Goal: Information Seeking & Learning: Understand process/instructions

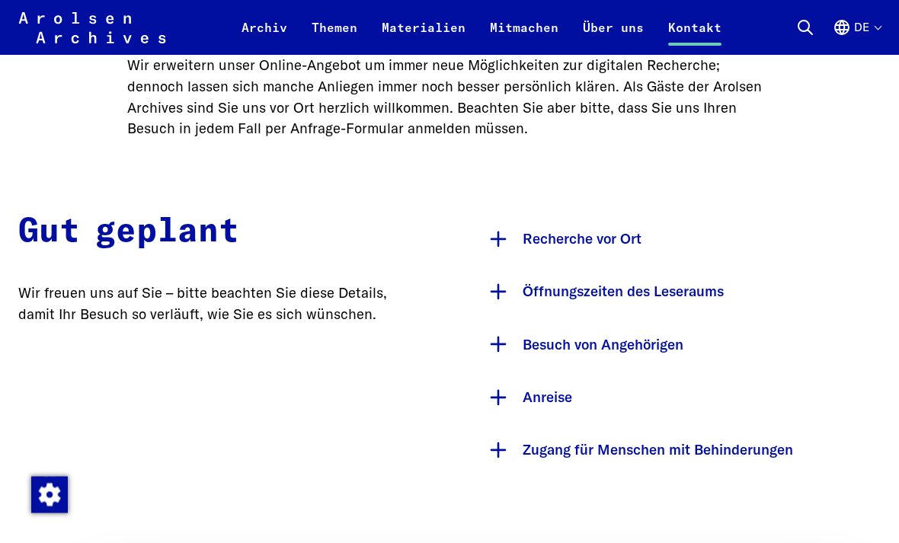
scroll to position [648, 0]
click at [599, 232] on button "Recherche vor Ort" at bounding box center [680, 239] width 401 height 53
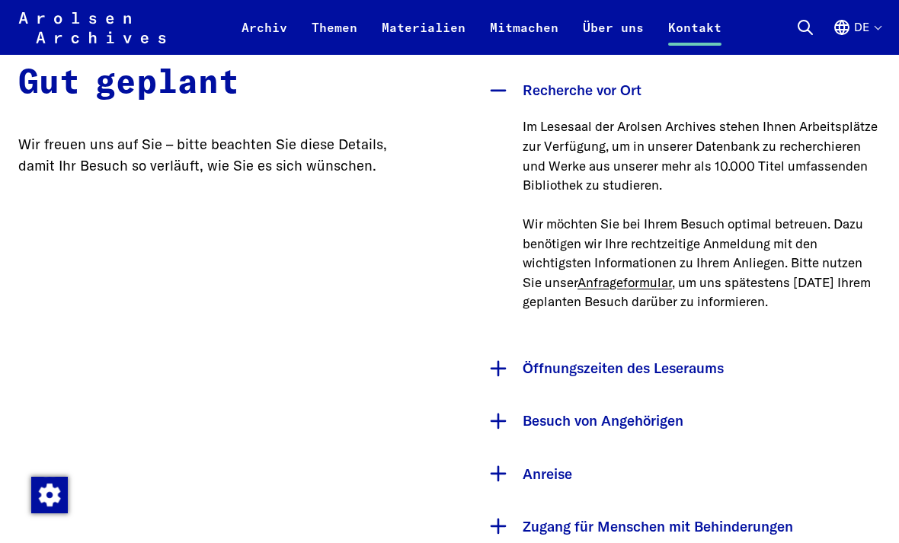
scroll to position [915, 0]
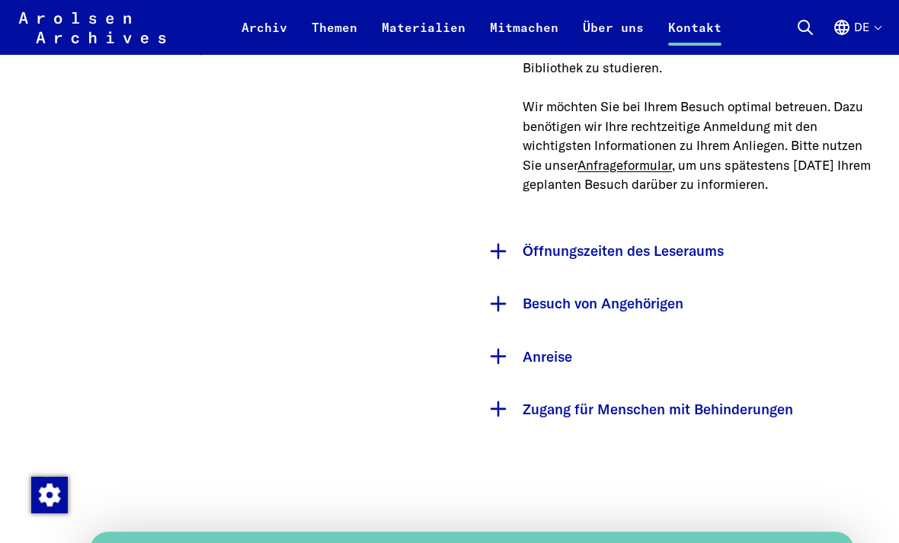
click at [716, 245] on button "Öffnungszeiten des Leseraums" at bounding box center [680, 251] width 401 height 53
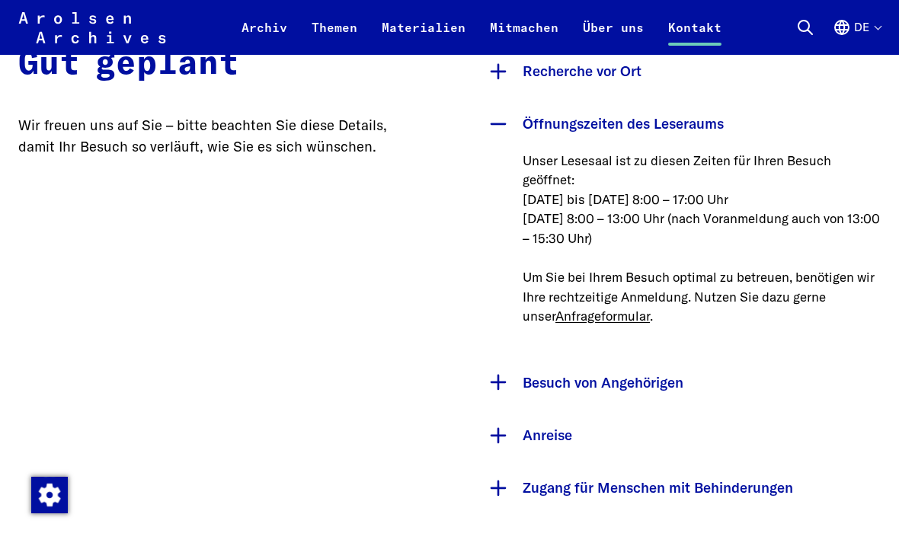
scroll to position [810, 0]
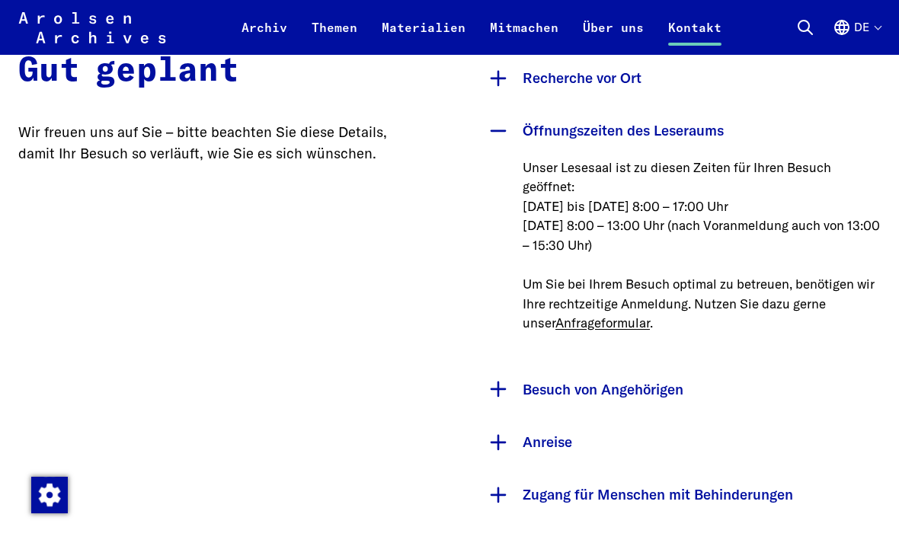
click at [810, 201] on p "Unser Lesesaal ist zu diesen Zeiten für Ihren Besuch geöffnet: [DATE] bis [DATE…" at bounding box center [702, 245] width 358 height 175
click at [817, 212] on p "Unser Lesesaal ist zu diesen Zeiten für Ihren Besuch geöffnet: [DATE] bis [DATE…" at bounding box center [702, 245] width 358 height 175
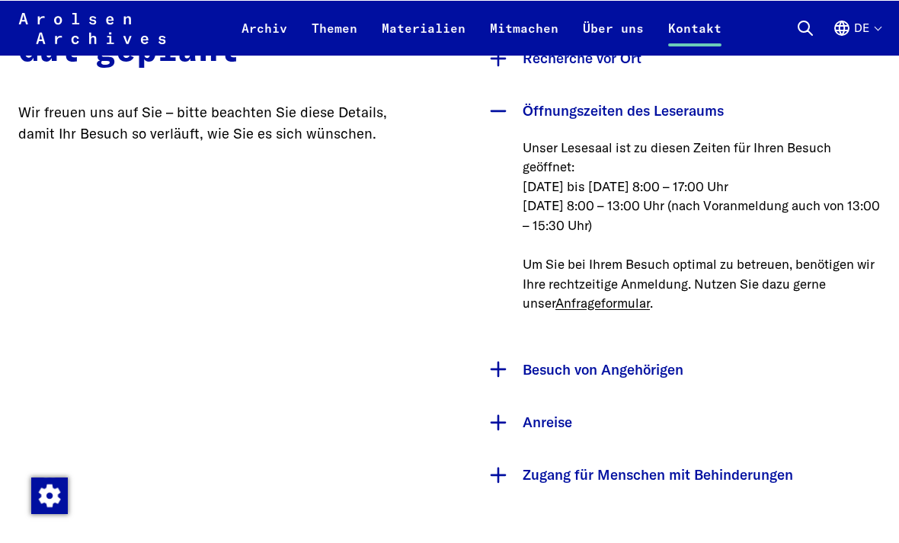
click at [665, 366] on button "Besuch von Angehörigen" at bounding box center [680, 369] width 401 height 53
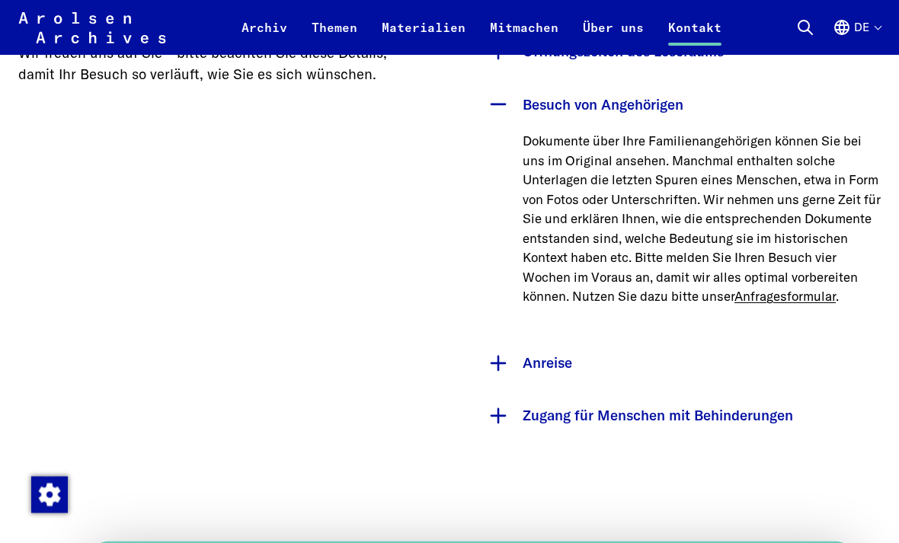
click at [661, 376] on button "Anreise" at bounding box center [680, 364] width 401 height 53
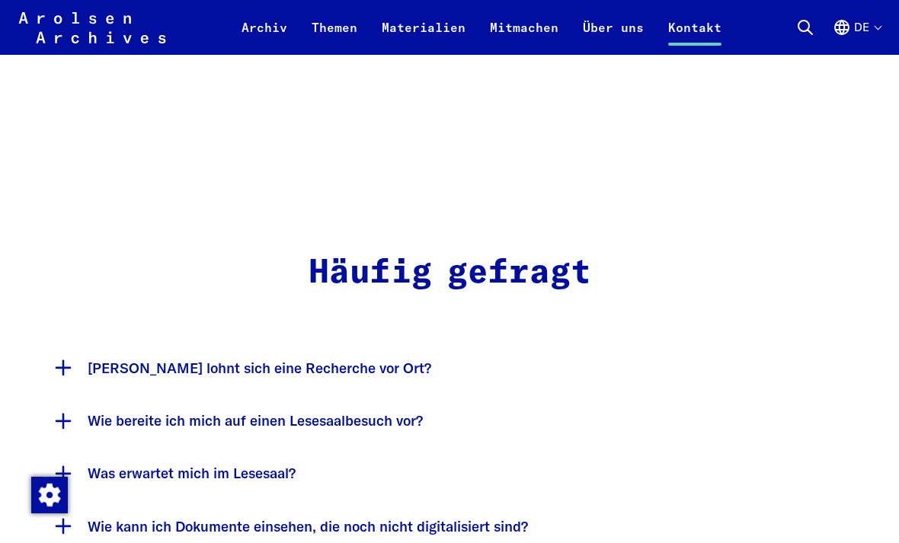
scroll to position [2477, 0]
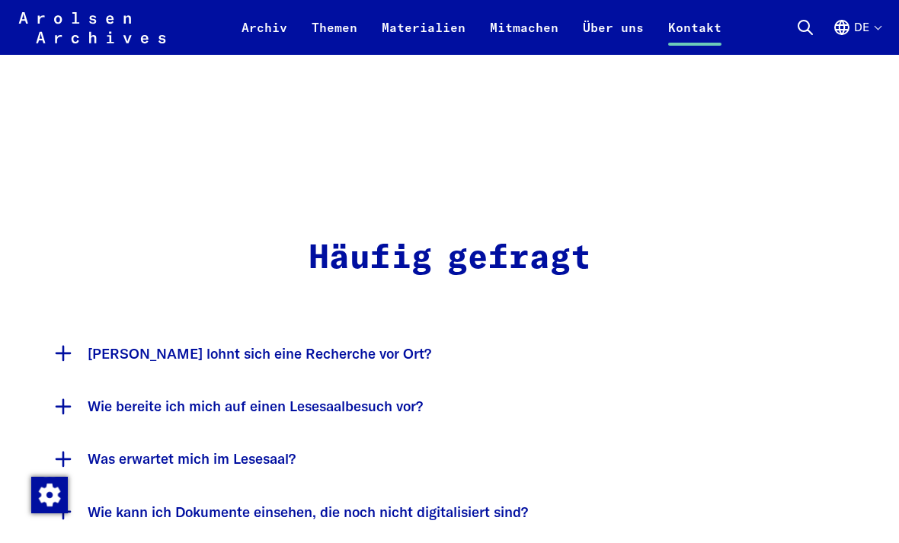
click at [360, 328] on button "[PERSON_NAME] lohnt sich eine Recherche vor Ort?" at bounding box center [449, 354] width 809 height 53
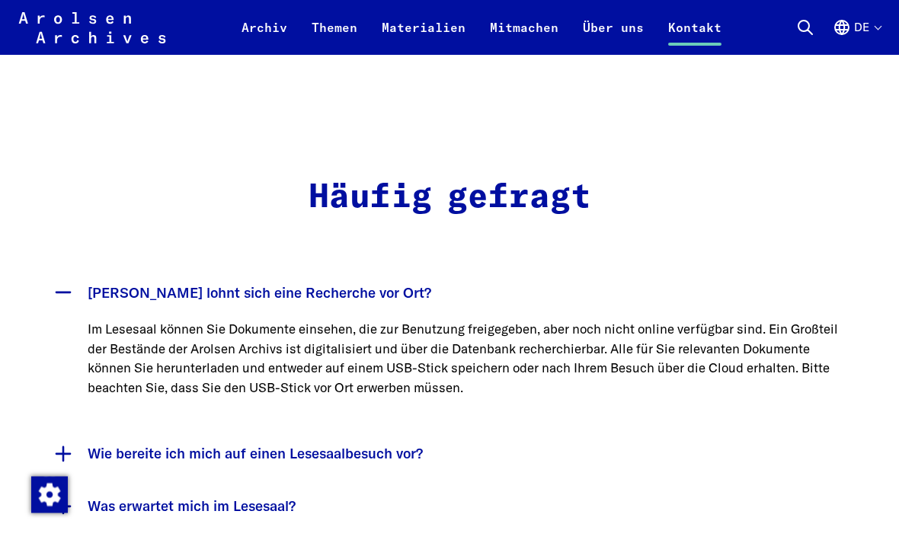
scroll to position [2564, 0]
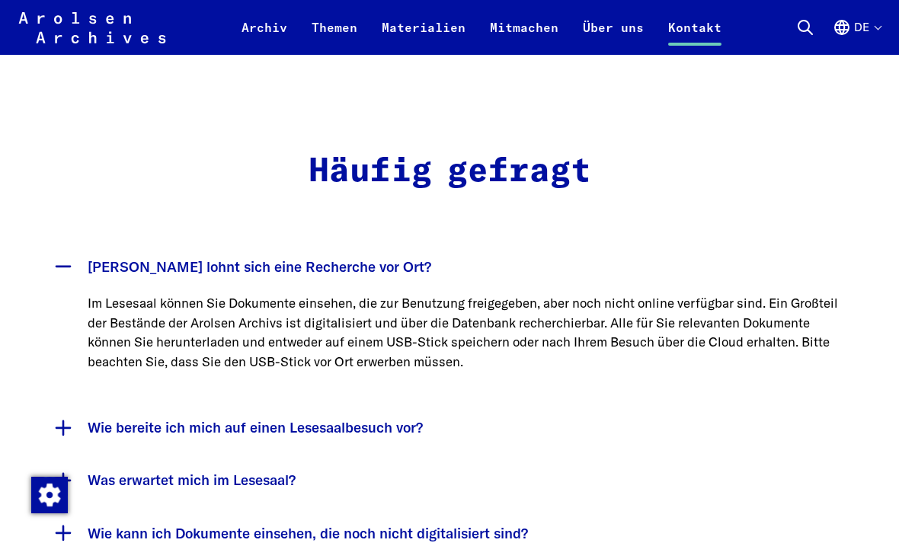
click at [432, 402] on button "Wie bereite ich mich auf einen Lesesaalbesuch vor?" at bounding box center [449, 428] width 809 height 53
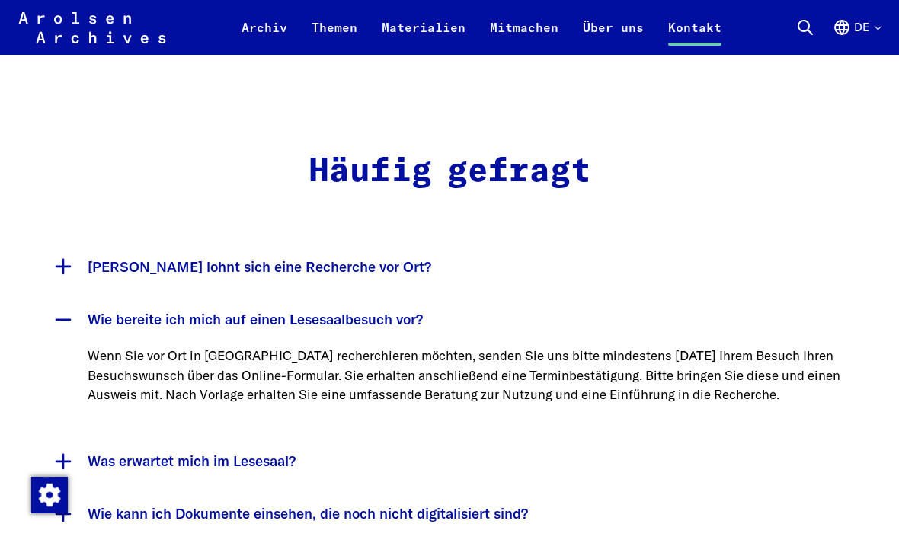
click at [307, 435] on button "Was erwartet mich im Lesesaal?" at bounding box center [449, 461] width 809 height 53
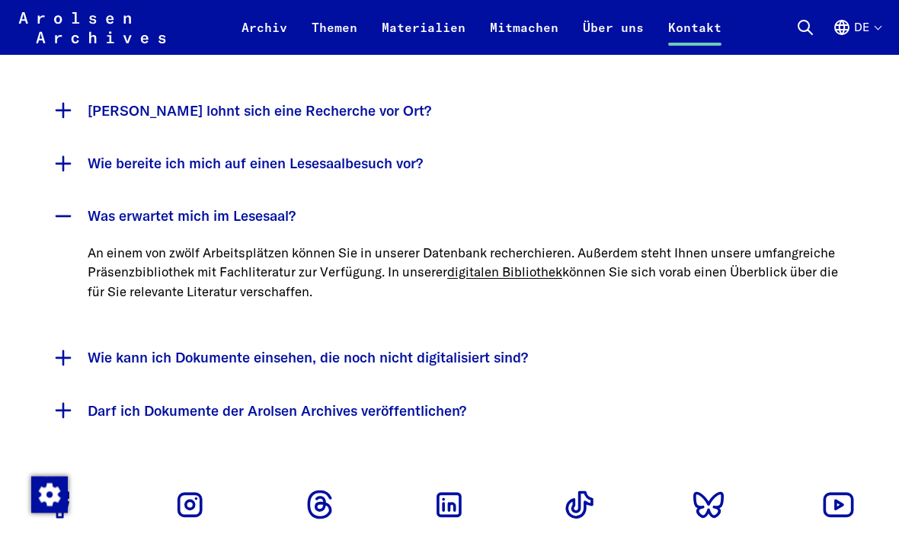
scroll to position [2717, 0]
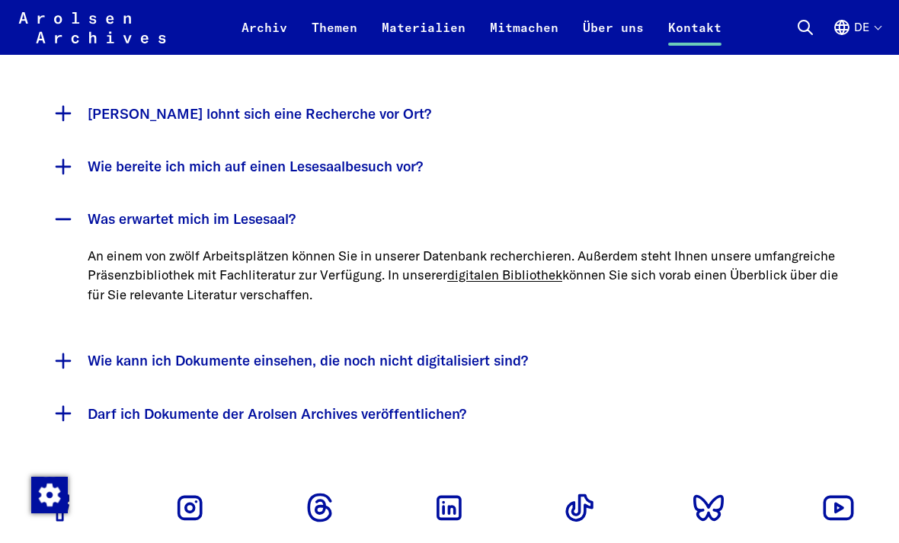
click at [528, 334] on button "Wie kann ich Dokumente einsehen, die noch nicht digitalisiert sind?" at bounding box center [449, 360] width 809 height 53
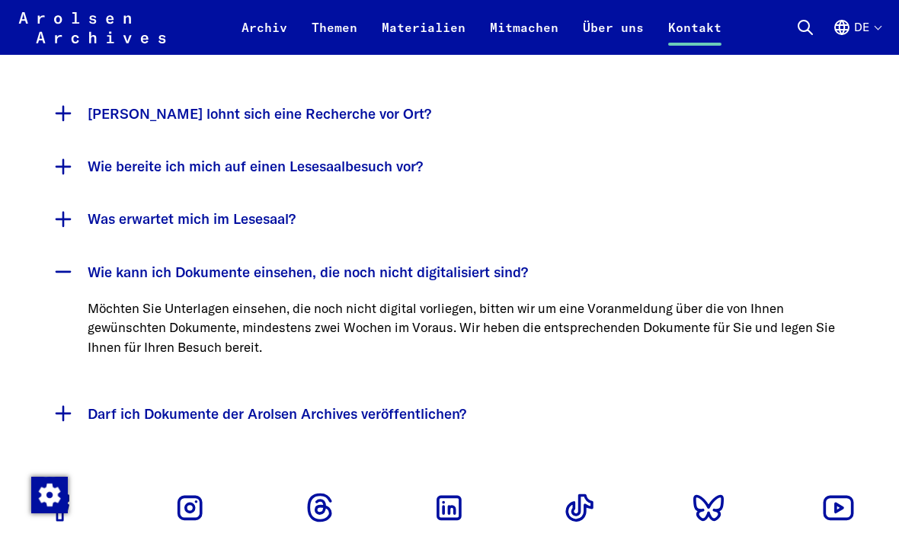
click at [446, 388] on button "Darf ich Dokumente der Arolsen Archives veröffentlichen?" at bounding box center [449, 414] width 809 height 53
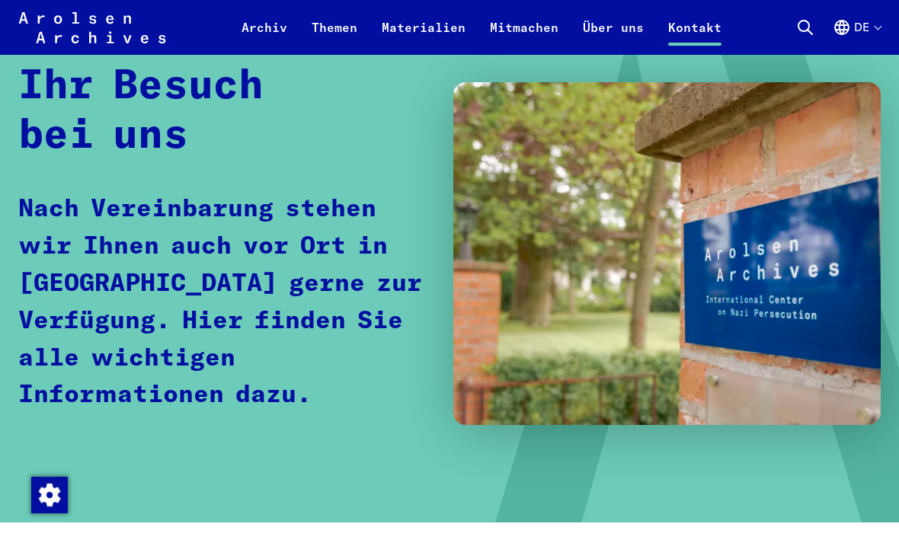
scroll to position [0, 0]
